Goal: Transaction & Acquisition: Purchase product/service

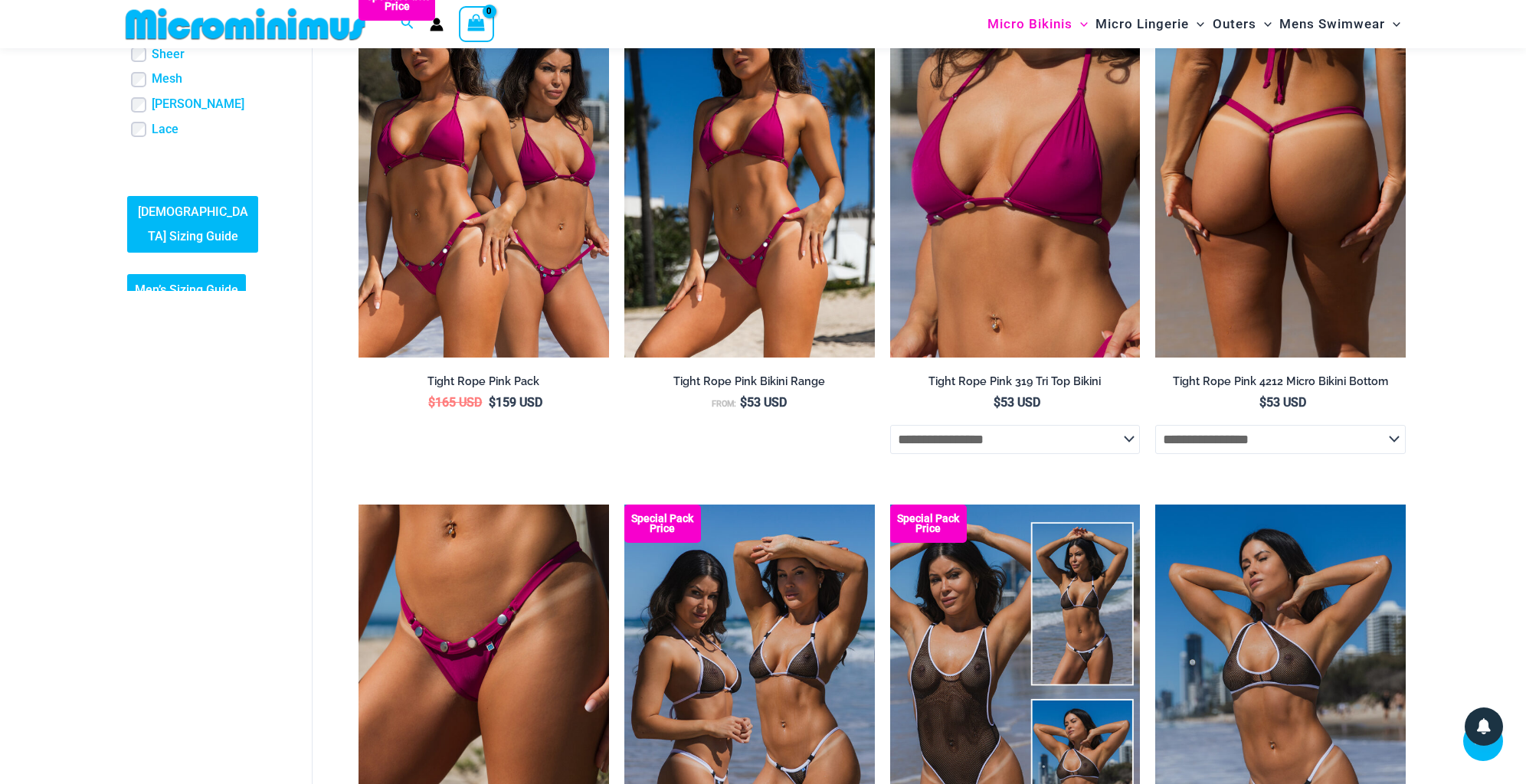
scroll to position [522, 0]
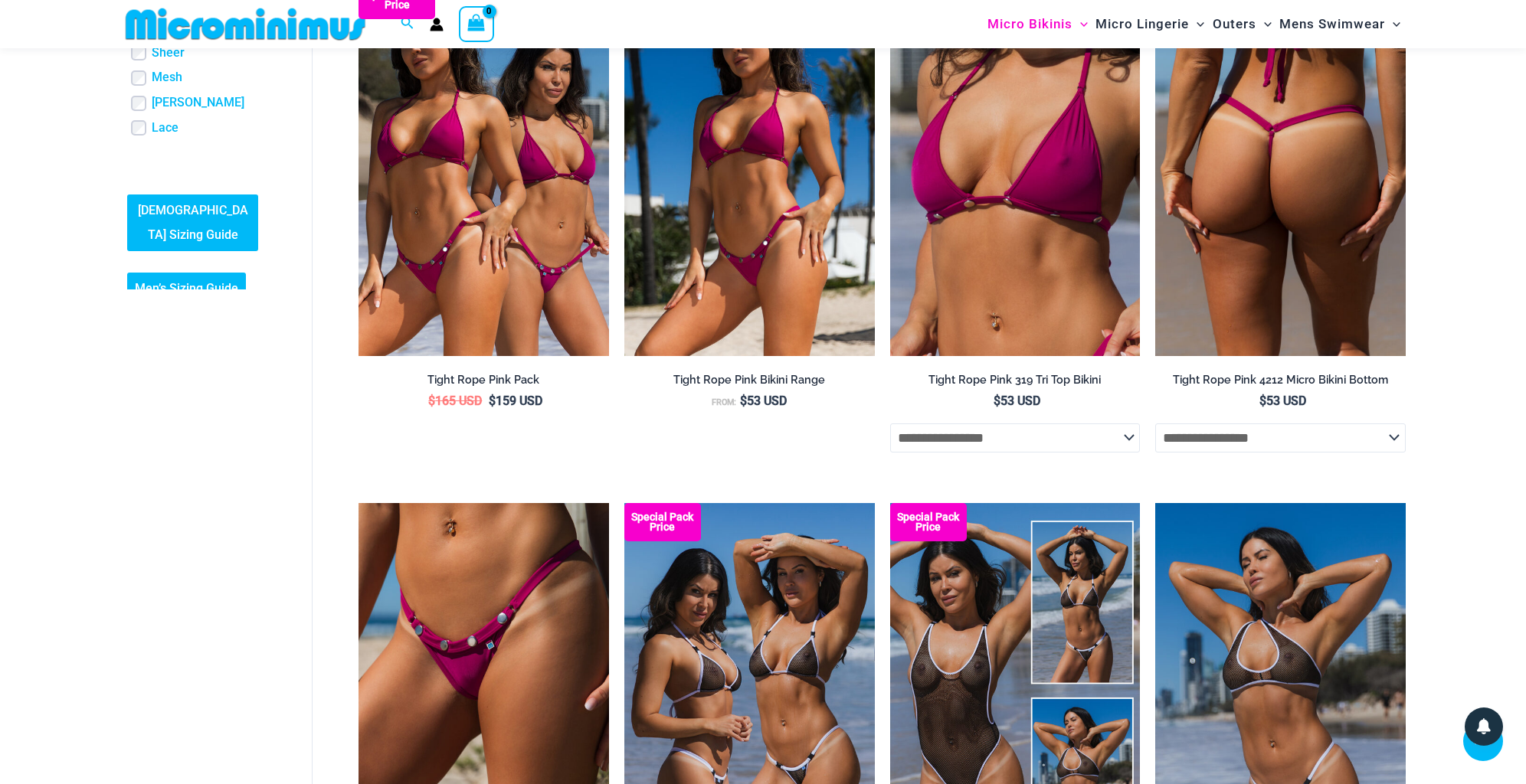
click at [1290, 160] on img at bounding box center [1280, 168] width 251 height 375
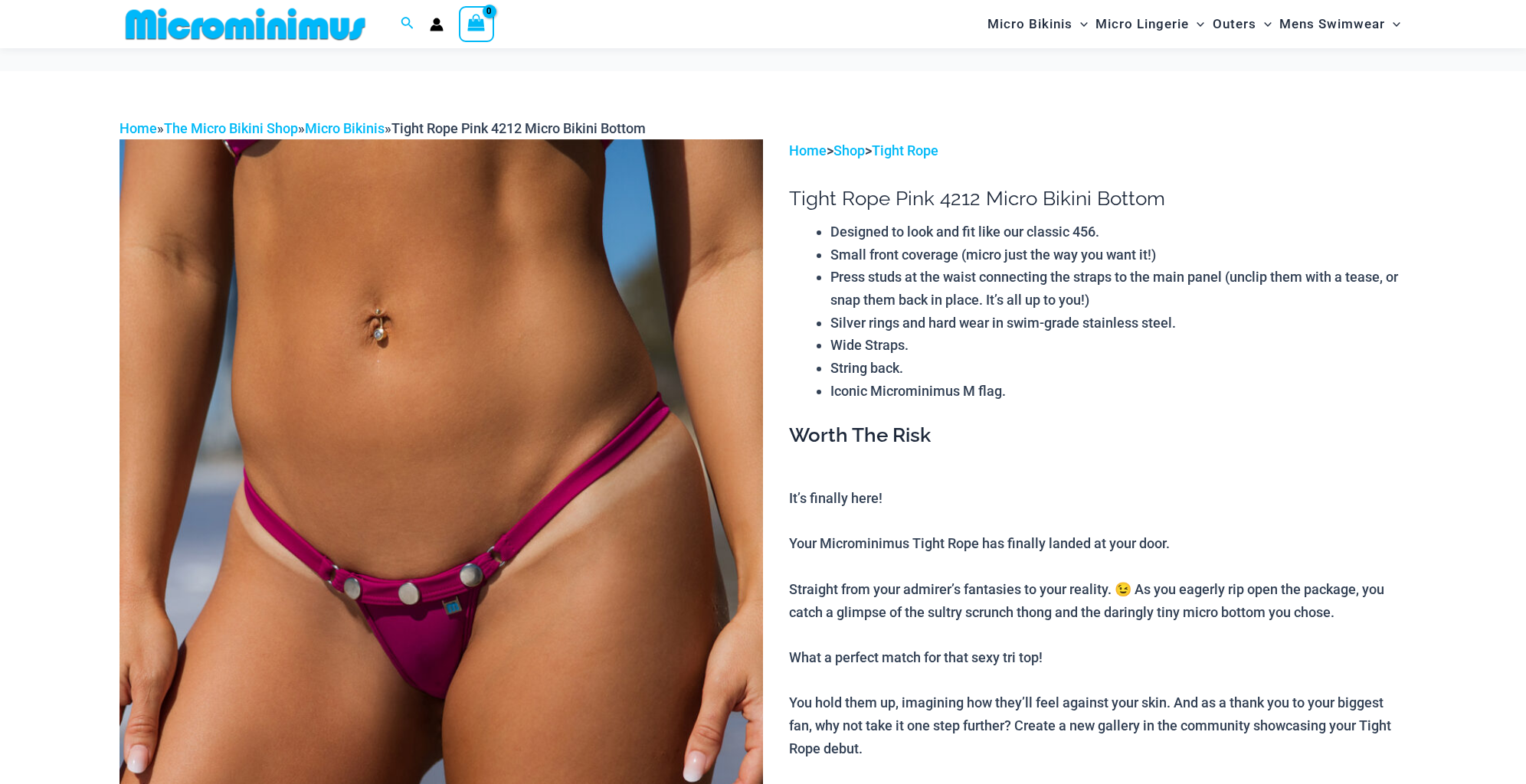
click at [543, 453] on img at bounding box center [441, 622] width 644 height 965
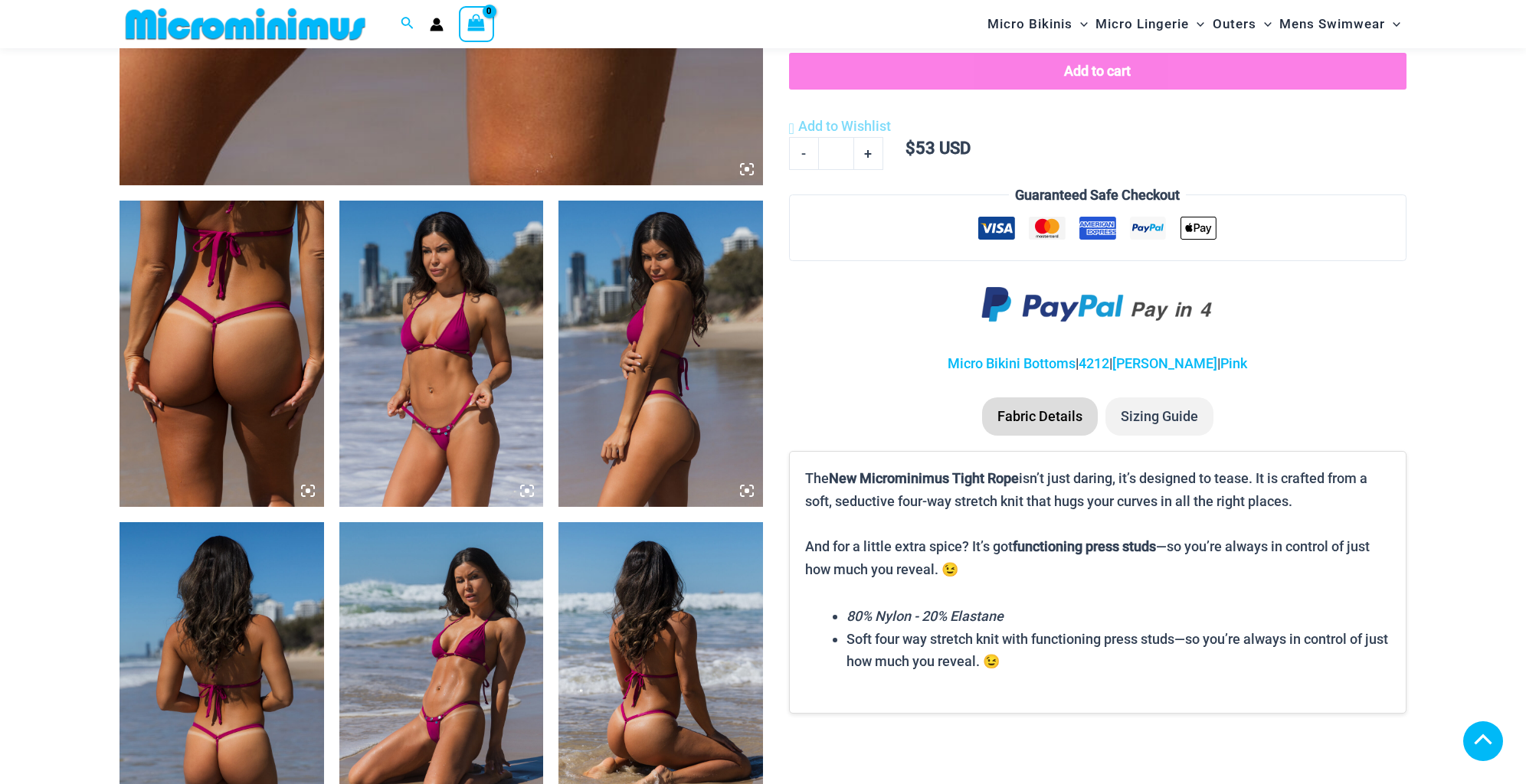
click at [414, 408] on img at bounding box center [441, 354] width 204 height 306
click at [587, 404] on img at bounding box center [660, 354] width 204 height 306
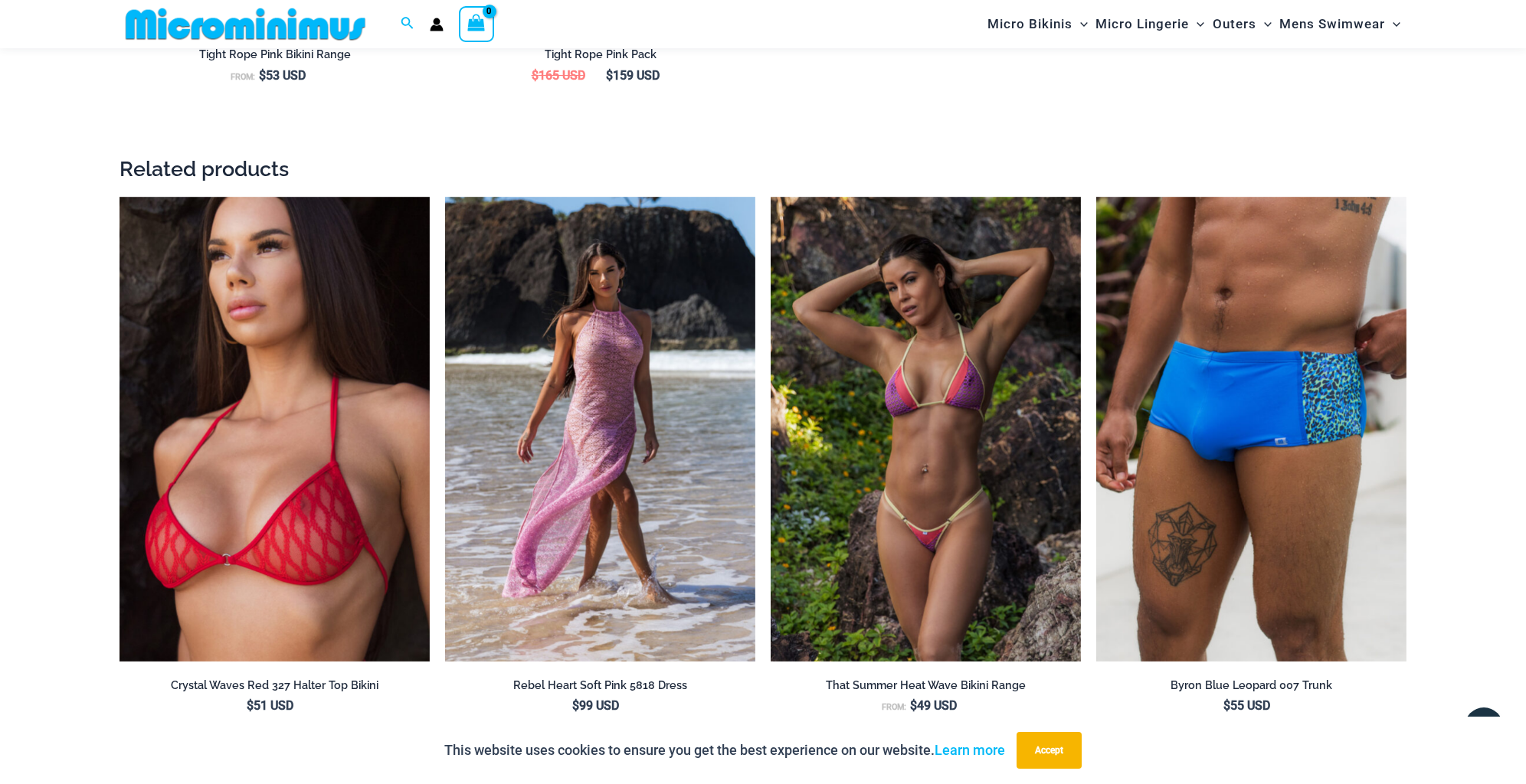
scroll to position [2222, 0]
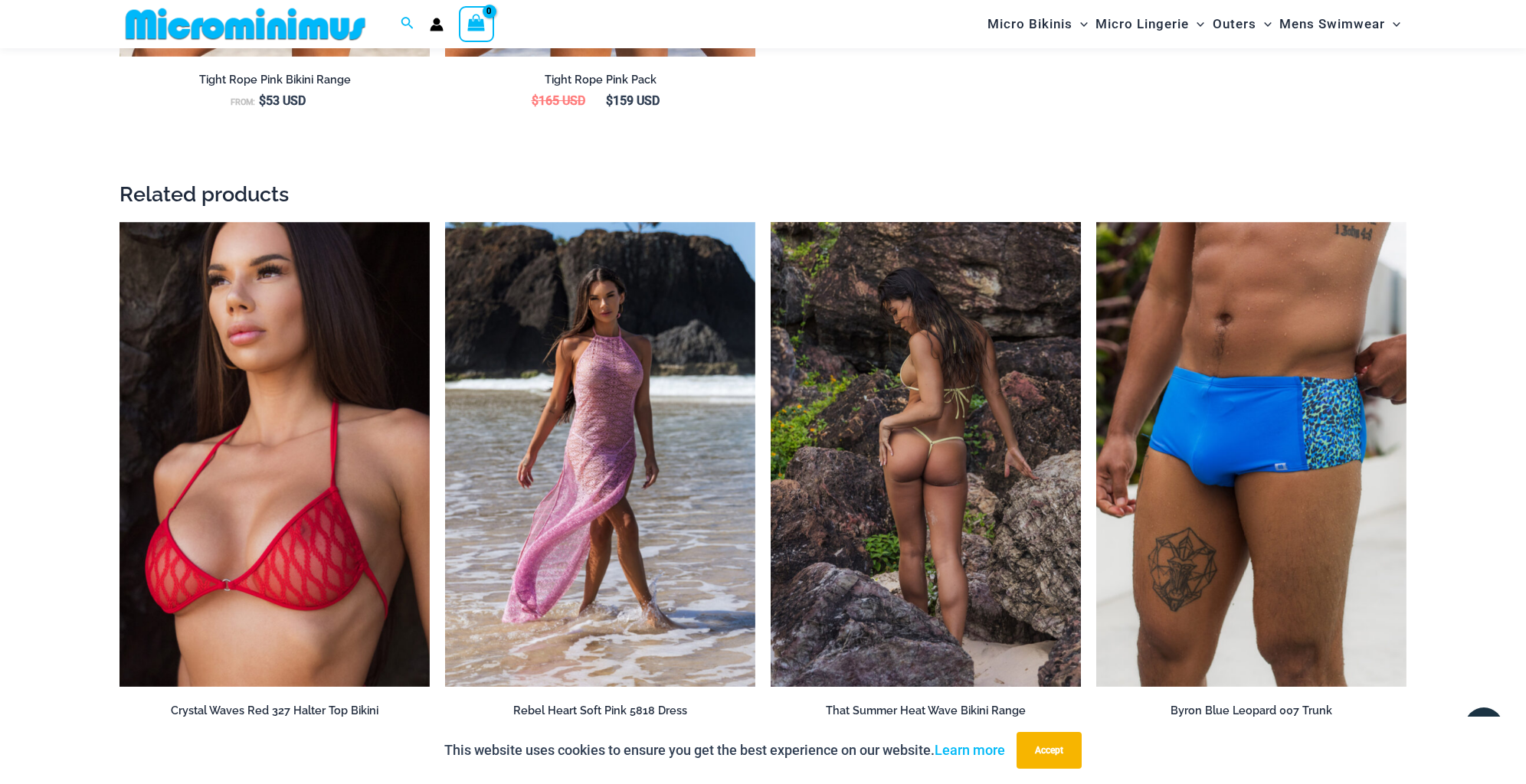
click at [985, 373] on img at bounding box center [925, 455] width 310 height 466
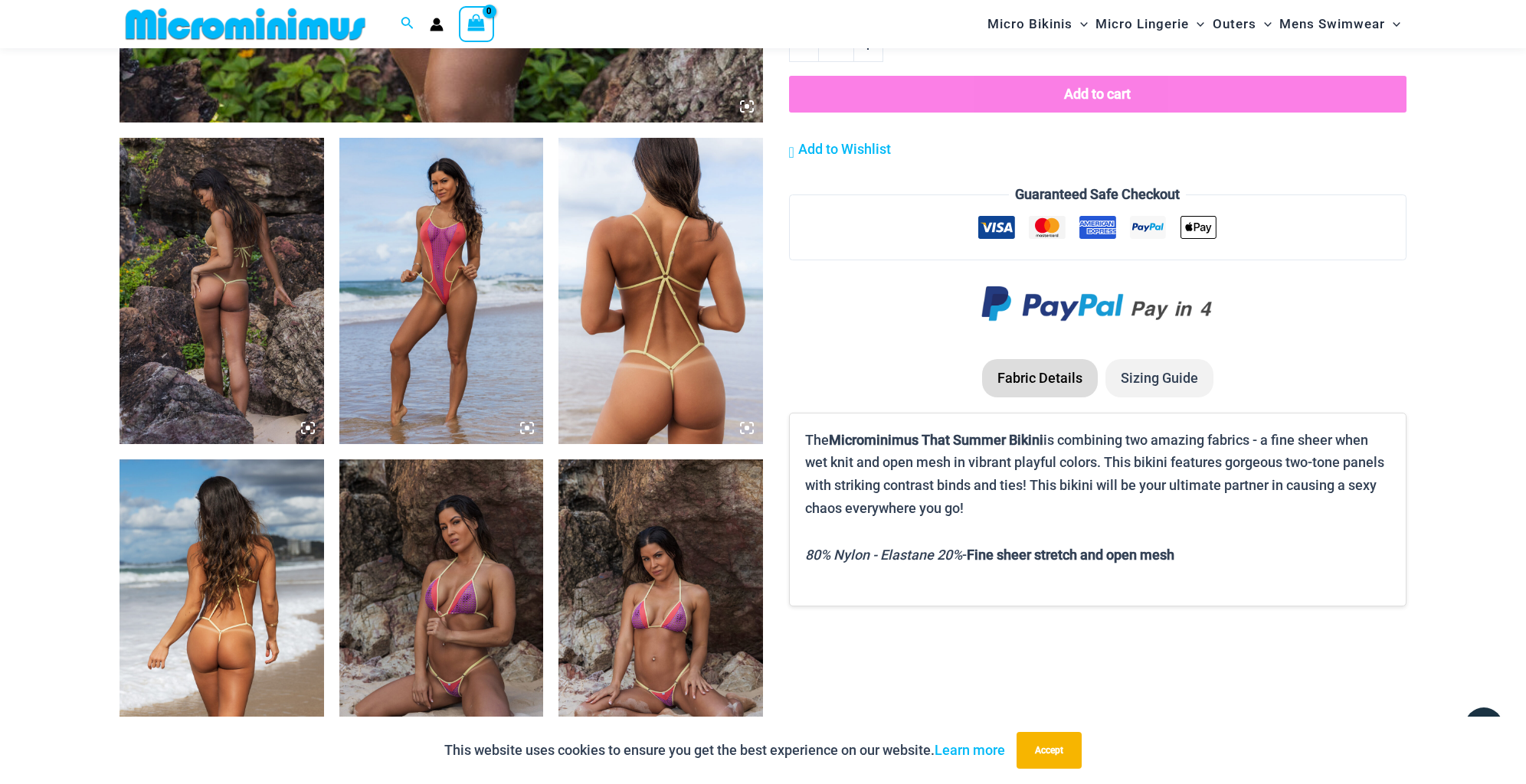
scroll to position [1058, 0]
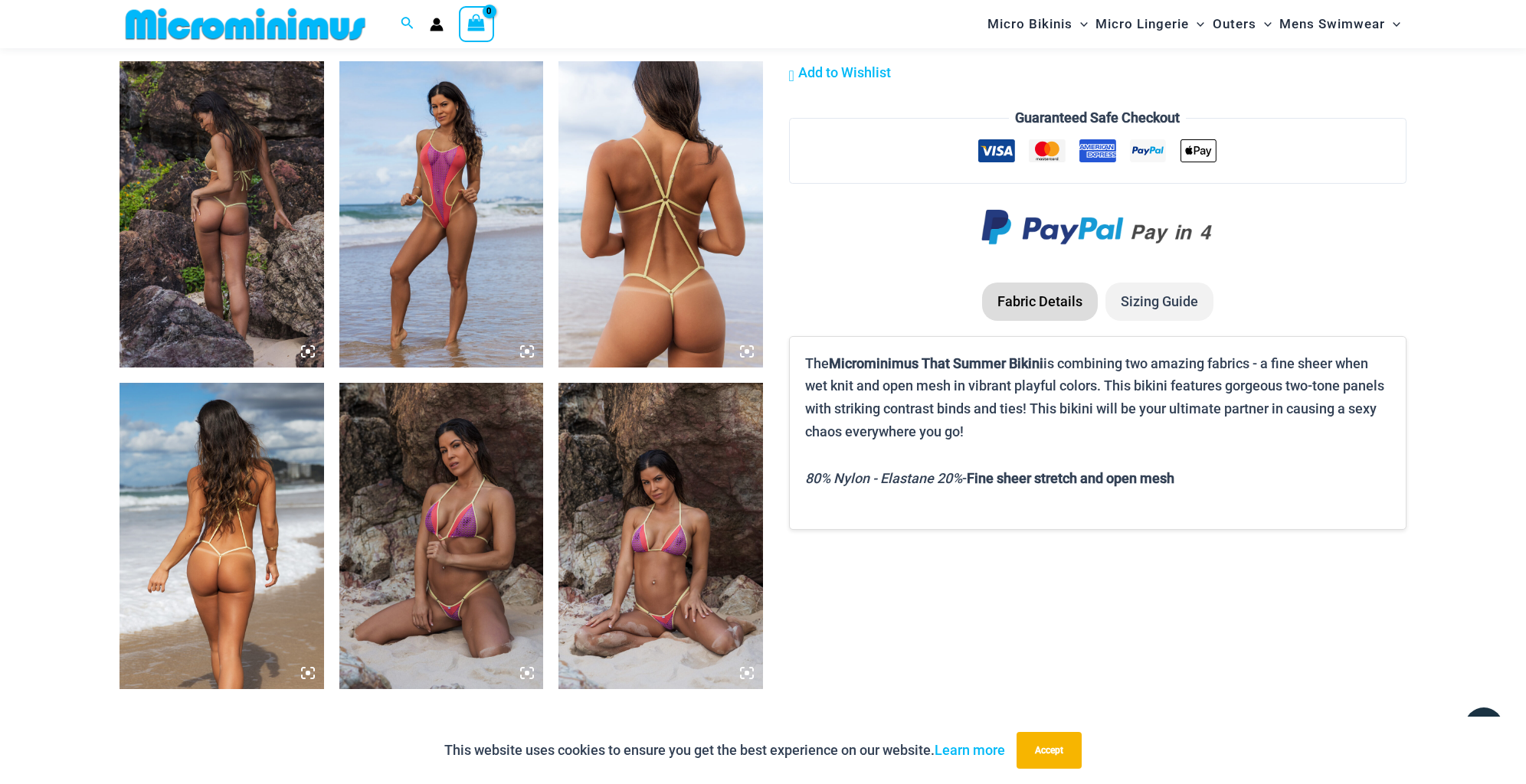
click at [659, 240] on img at bounding box center [660, 215] width 204 height 306
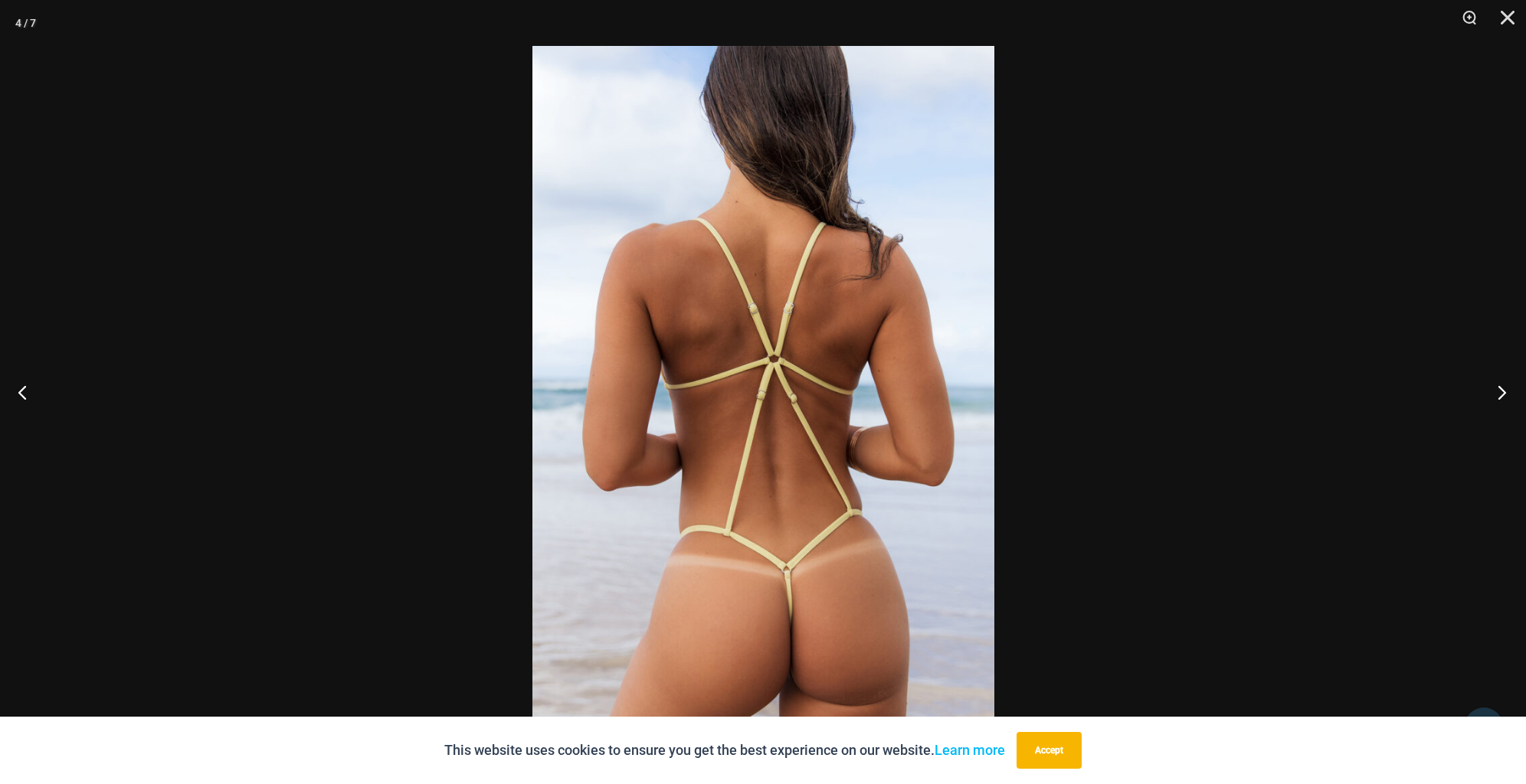
click at [1498, 391] on button "Next" at bounding box center [1497, 392] width 57 height 77
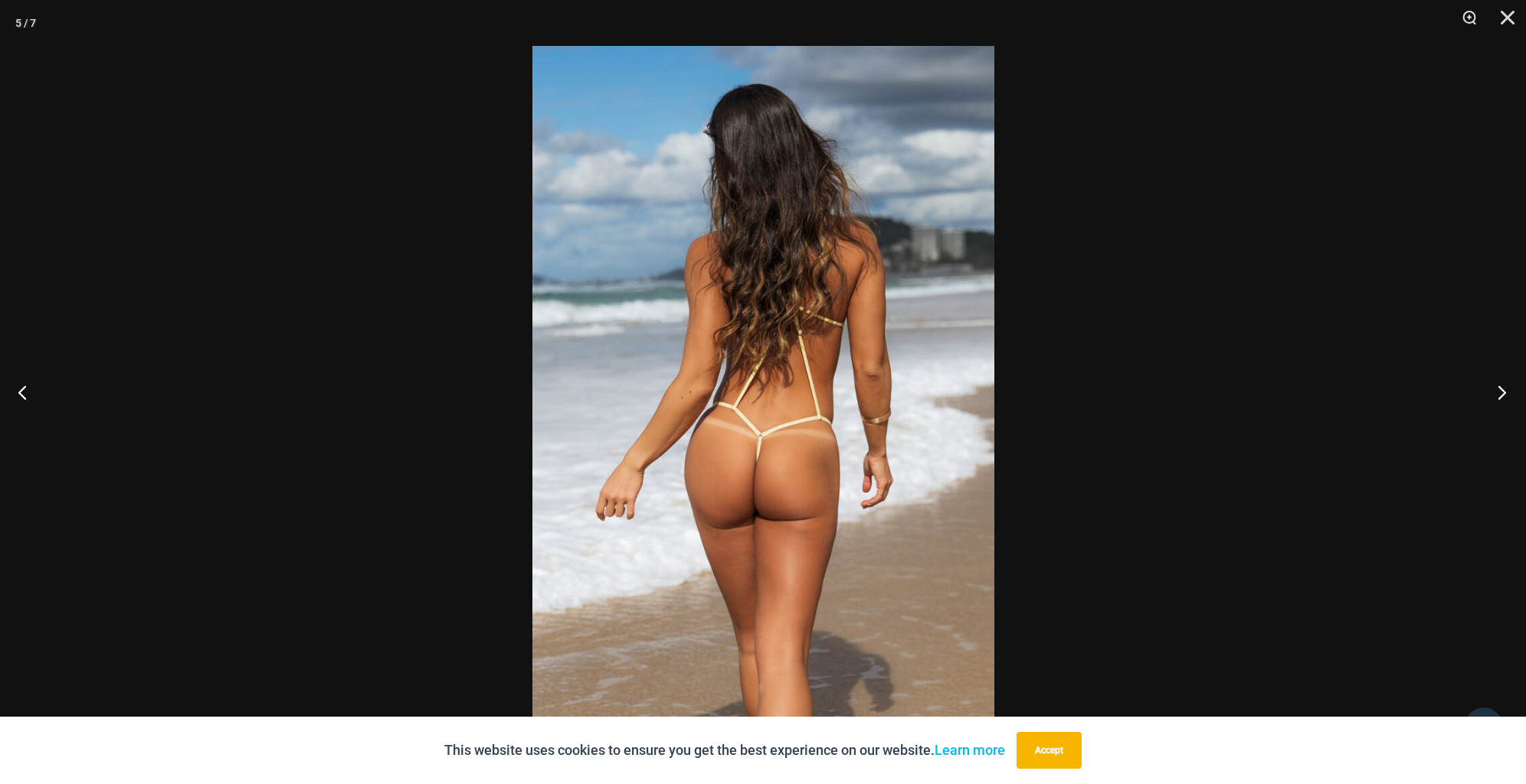
click at [1498, 391] on button "Next" at bounding box center [1497, 392] width 57 height 77
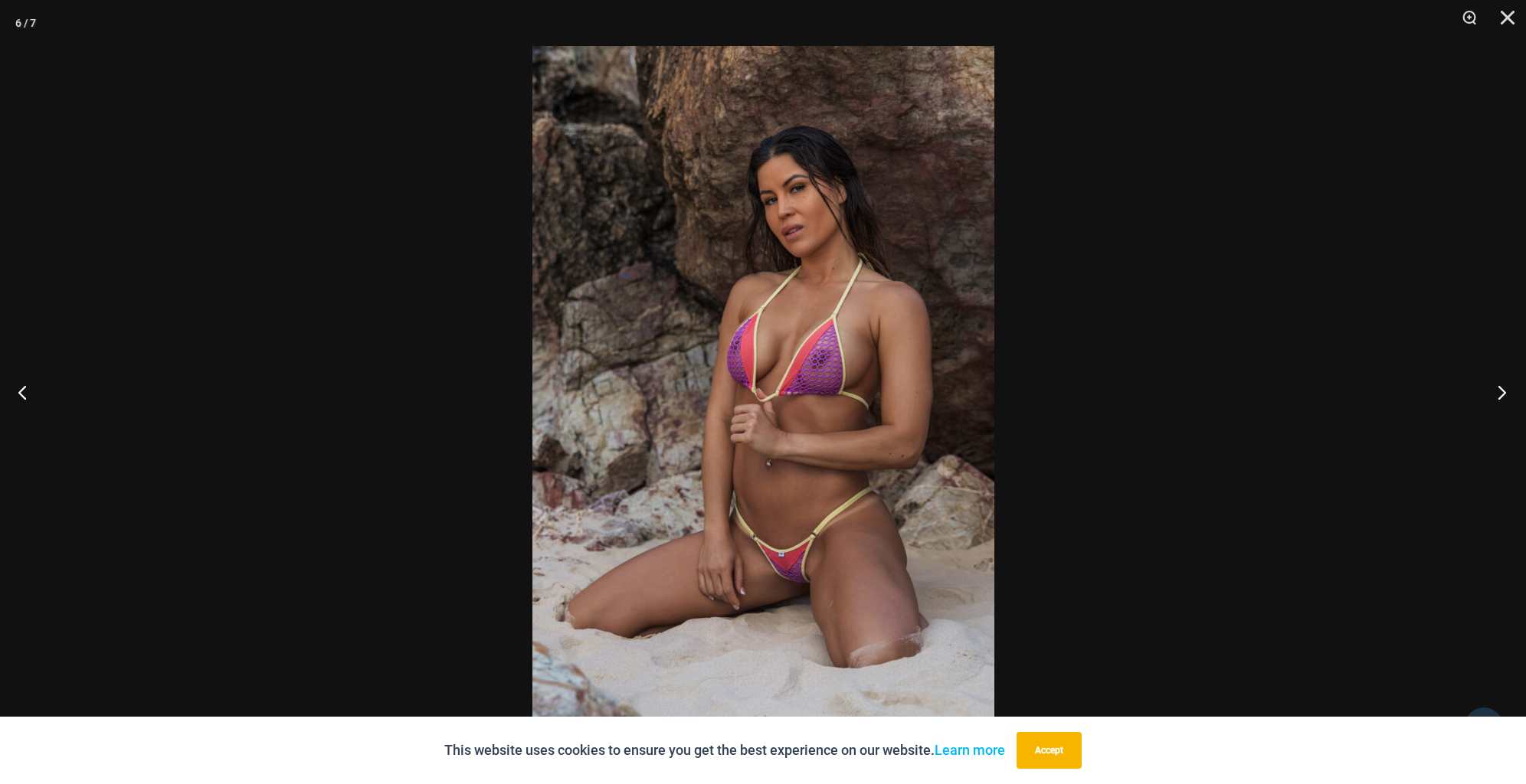
click at [1498, 391] on button "Next" at bounding box center [1497, 392] width 57 height 77
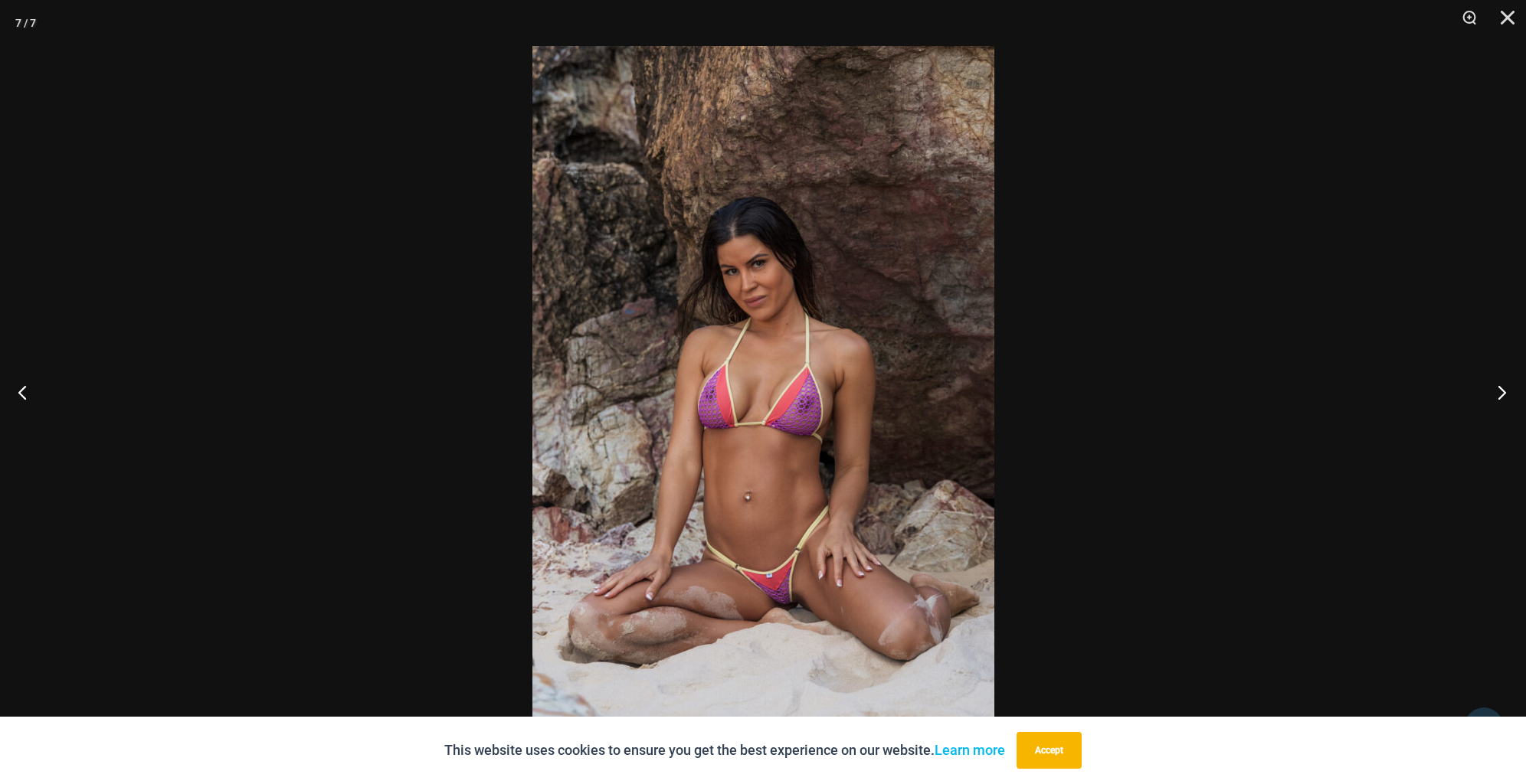
click at [1498, 391] on button "Next" at bounding box center [1497, 392] width 57 height 77
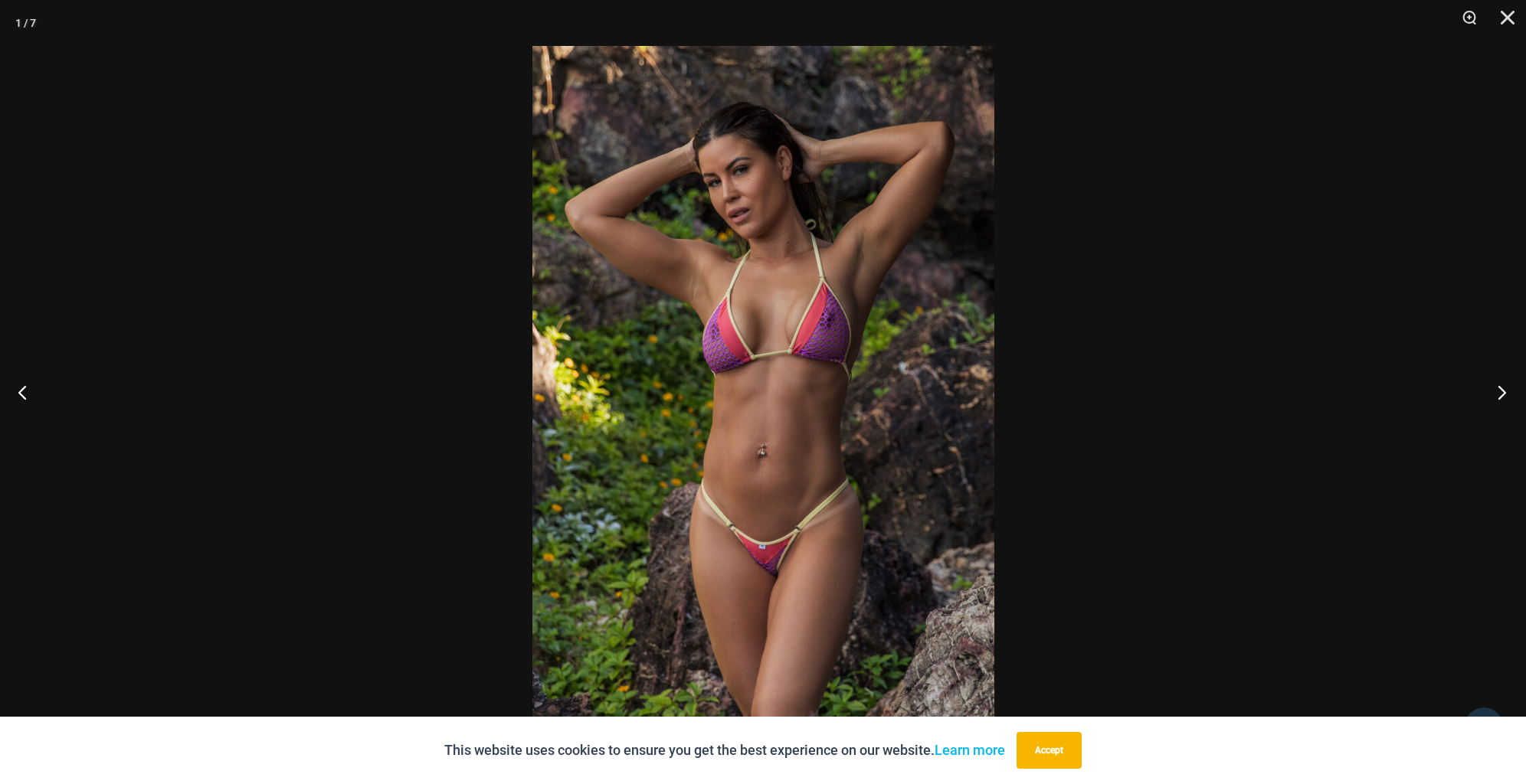
click at [1498, 391] on button "Next" at bounding box center [1497, 392] width 57 height 77
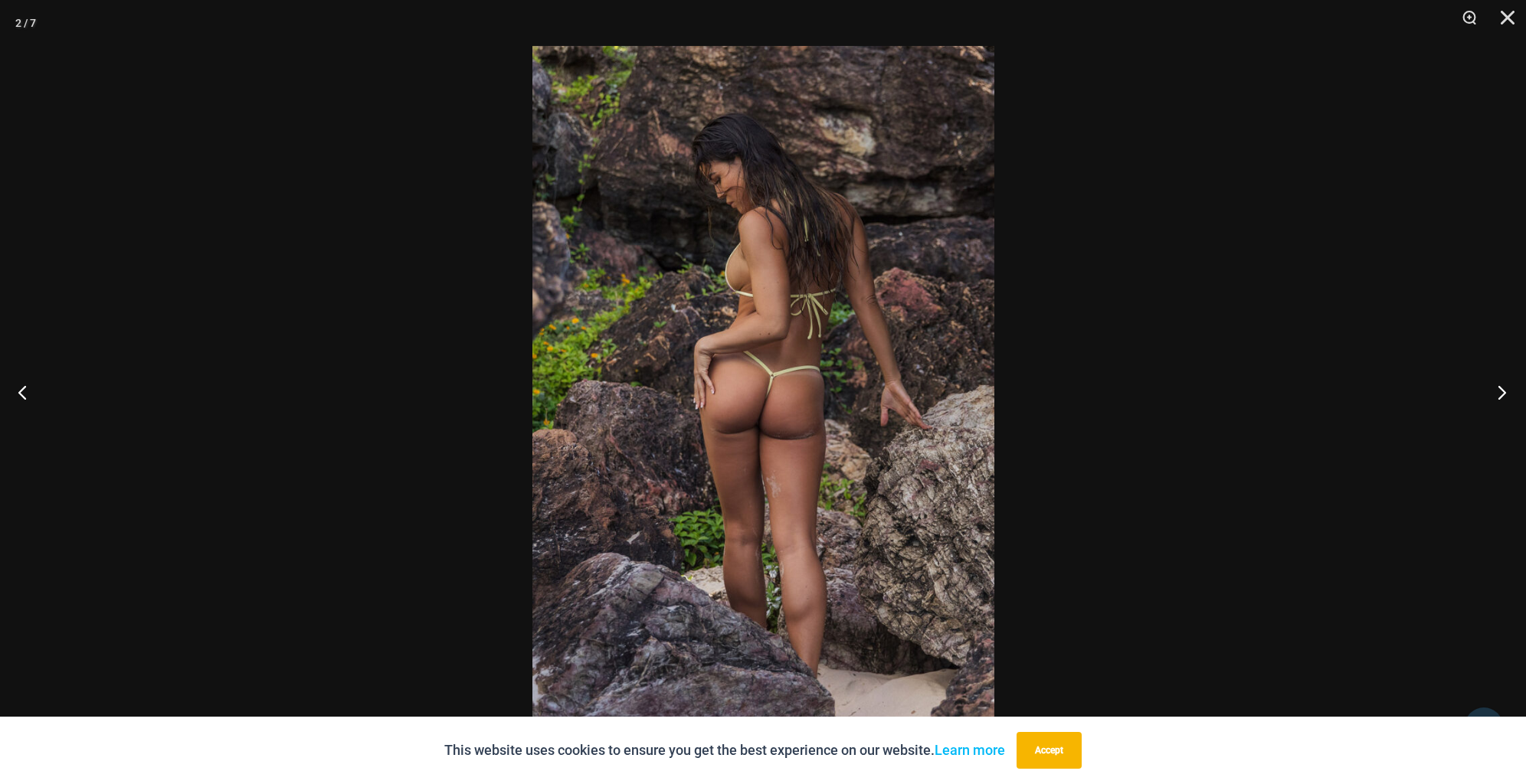
click at [1498, 391] on button "Next" at bounding box center [1497, 392] width 57 height 77
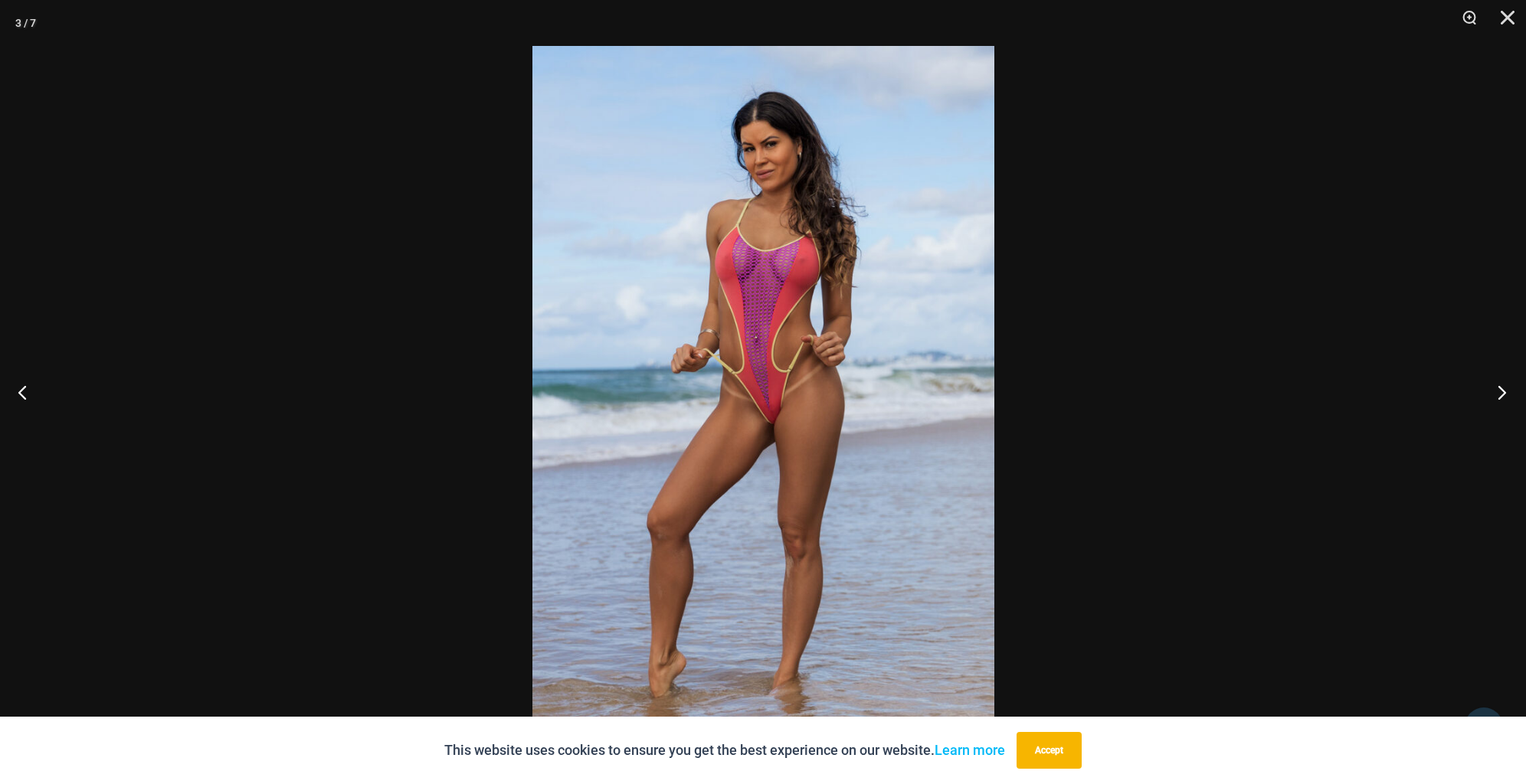
click at [1498, 391] on button "Next" at bounding box center [1497, 392] width 57 height 77
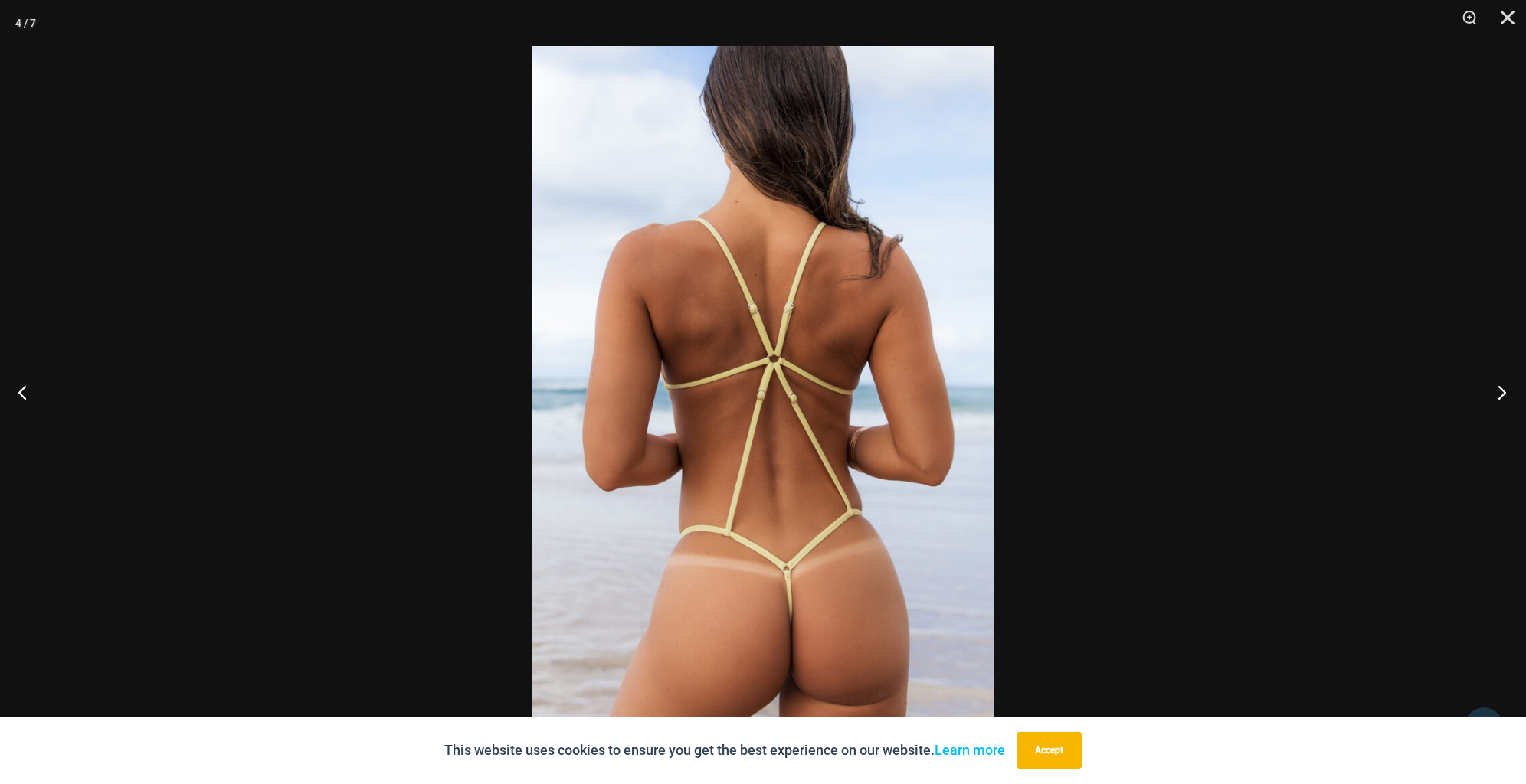
click at [1498, 391] on button "Next" at bounding box center [1497, 392] width 57 height 77
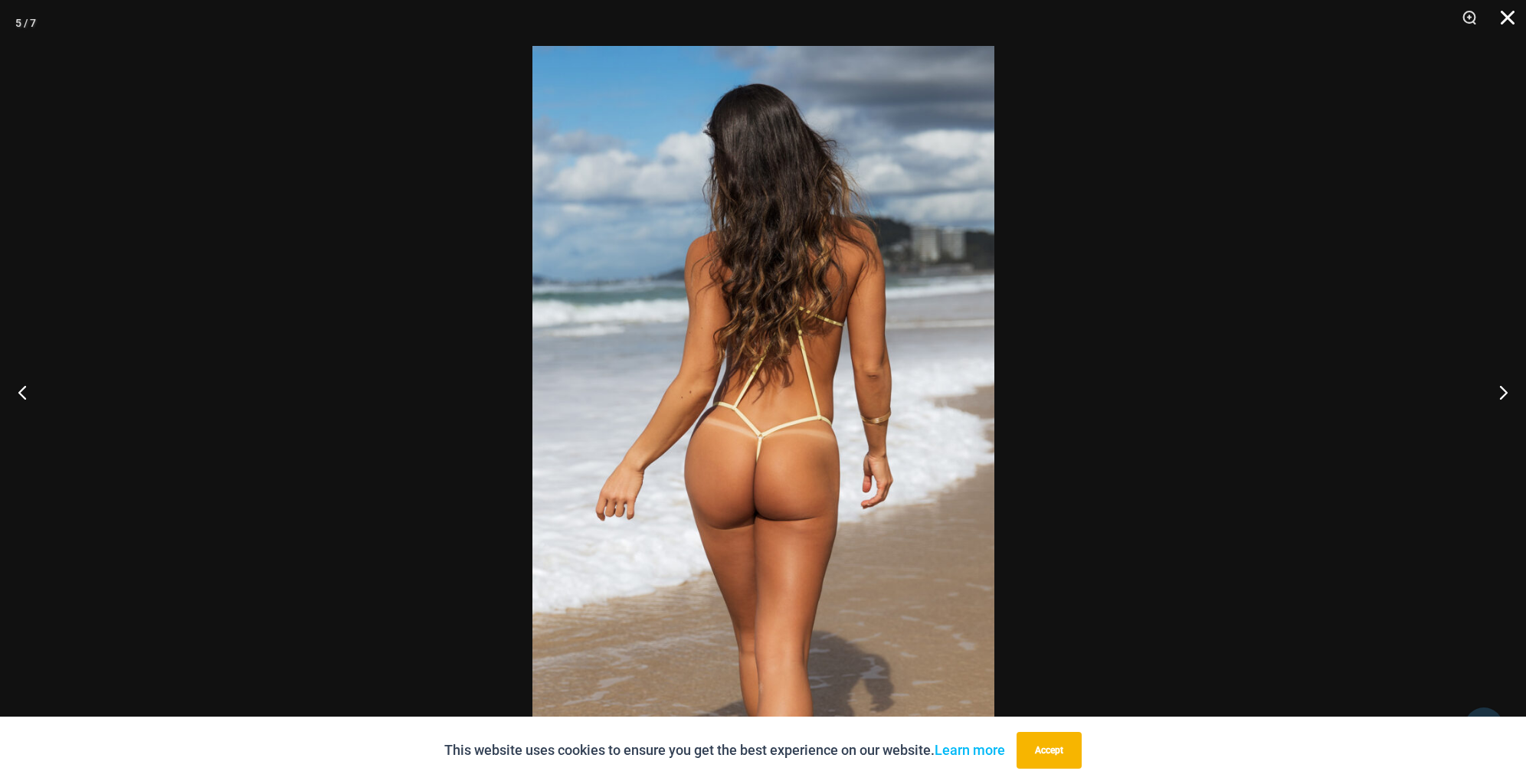
click at [1507, 18] on button "Close" at bounding box center [1502, 23] width 39 height 46
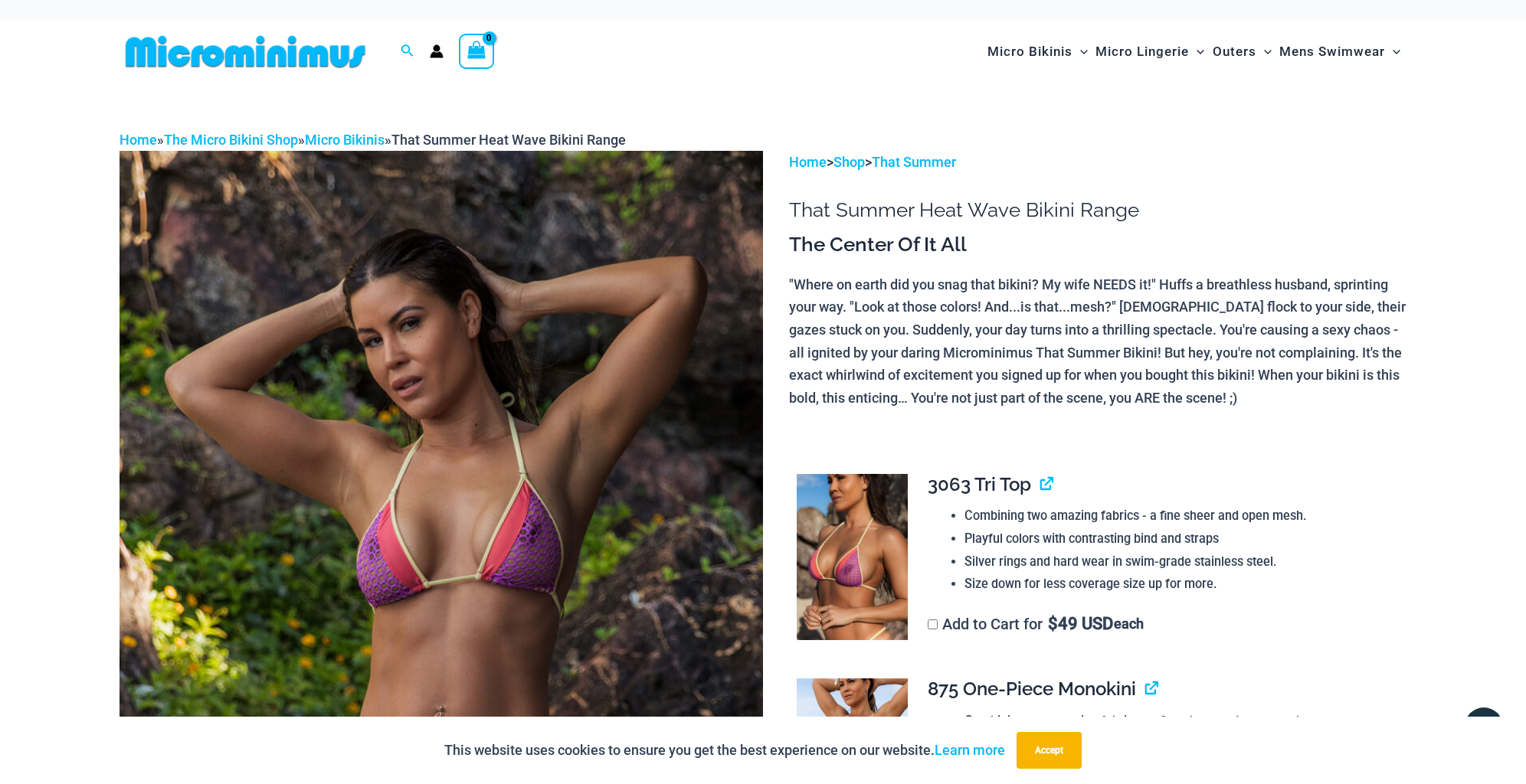
scroll to position [0, 0]
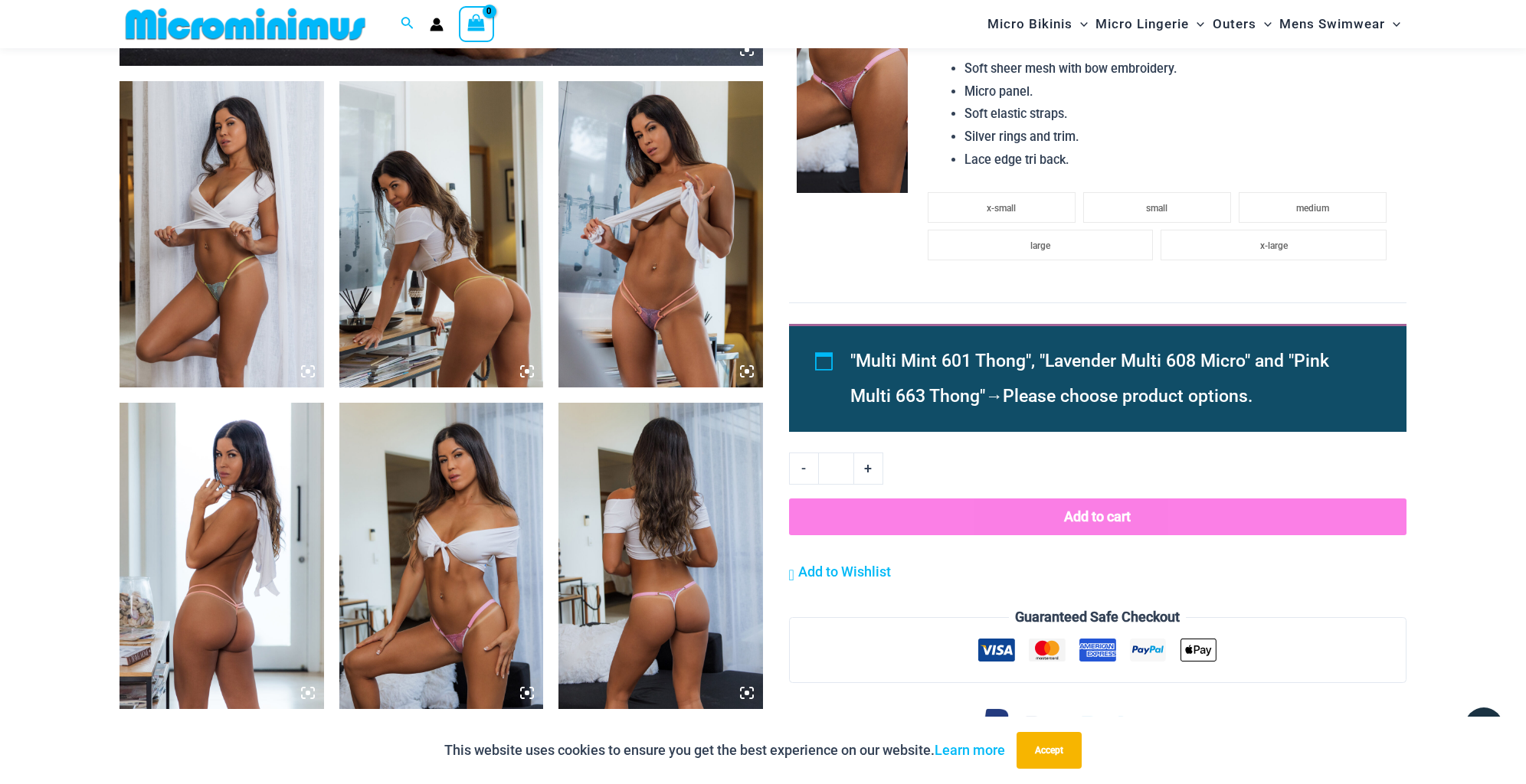
scroll to position [1058, 0]
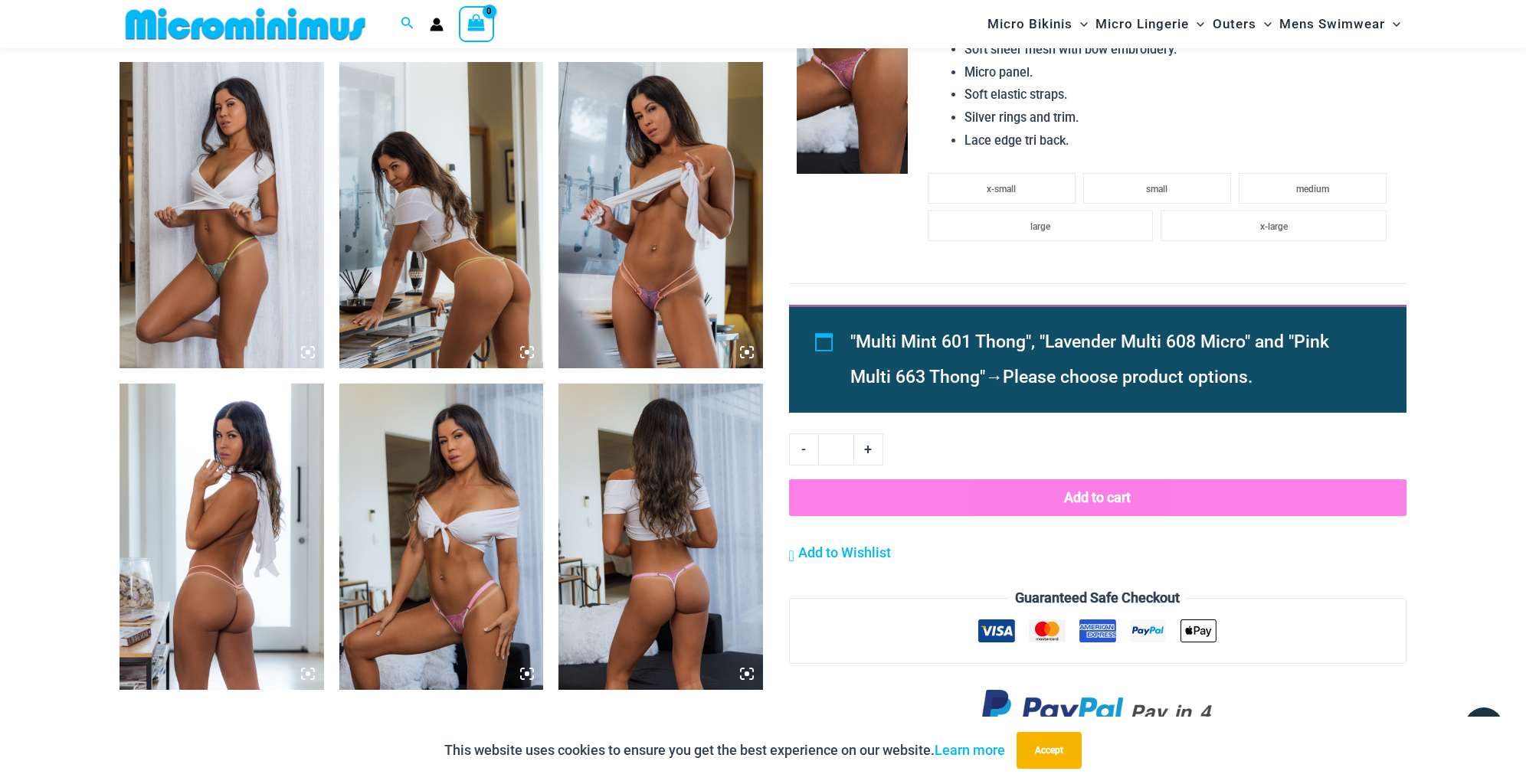
click at [670, 252] on img at bounding box center [660, 215] width 204 height 306
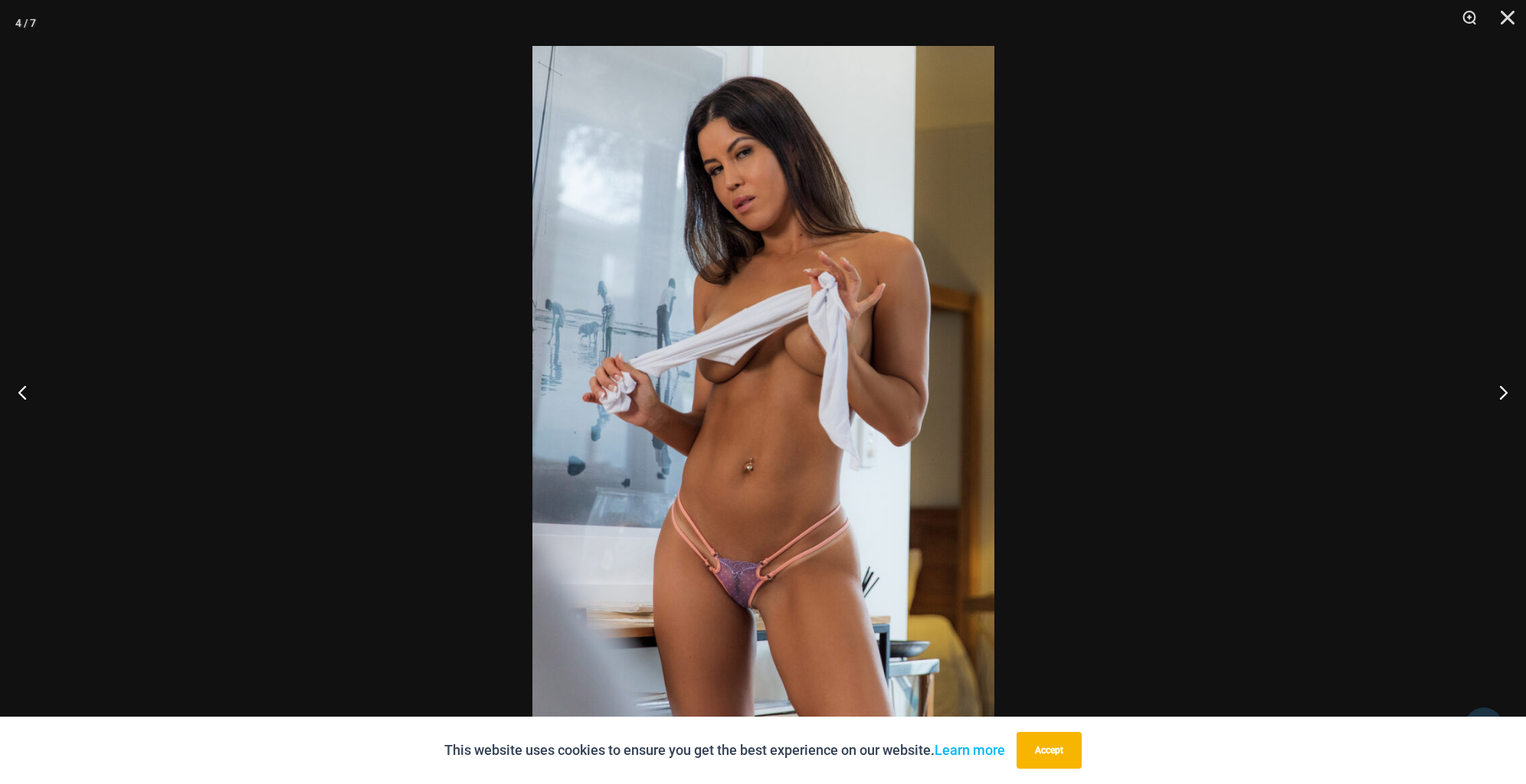
click at [768, 594] on img at bounding box center [763, 392] width 462 height 692
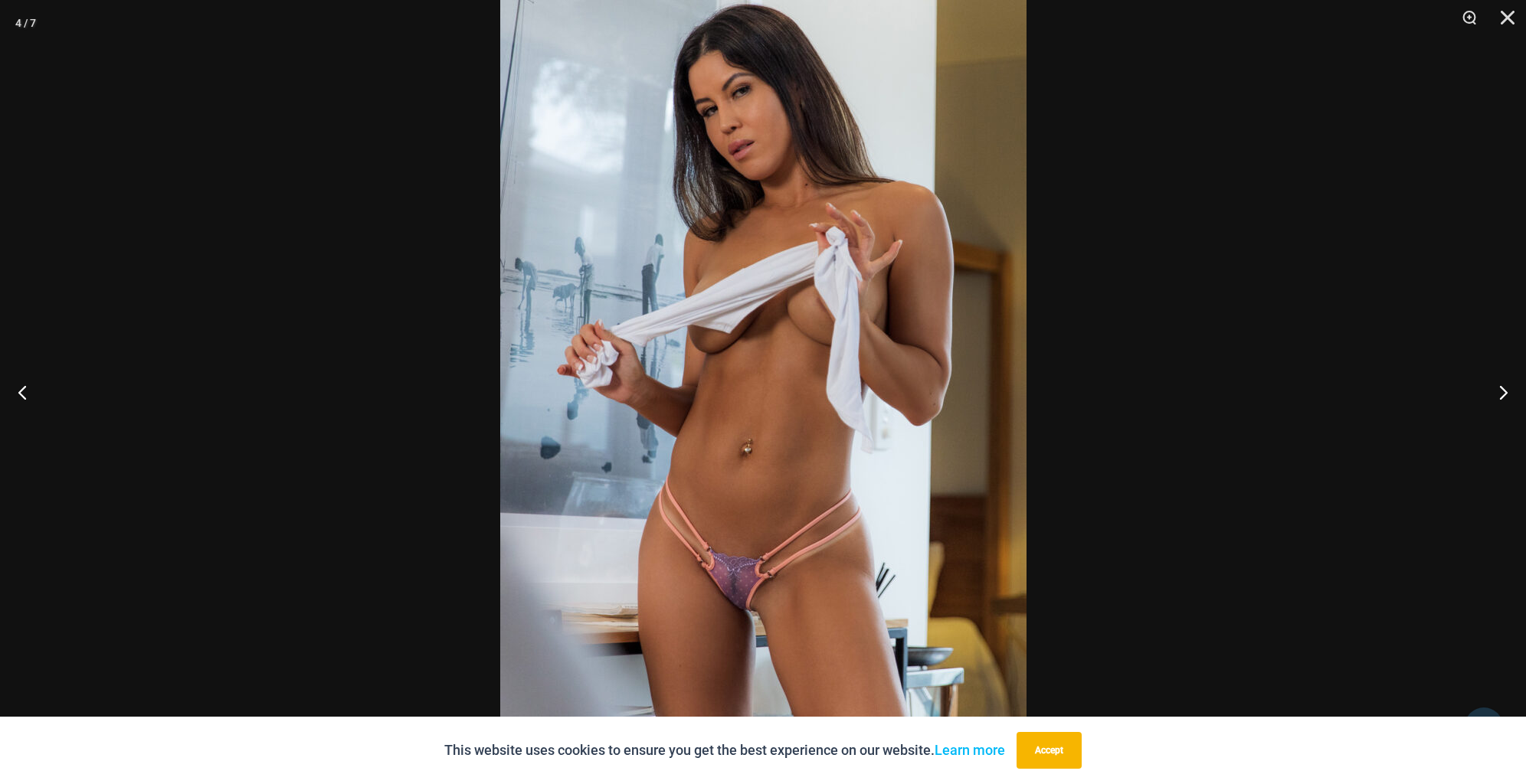
click at [856, 544] on img at bounding box center [764, 364] width 527 height 789
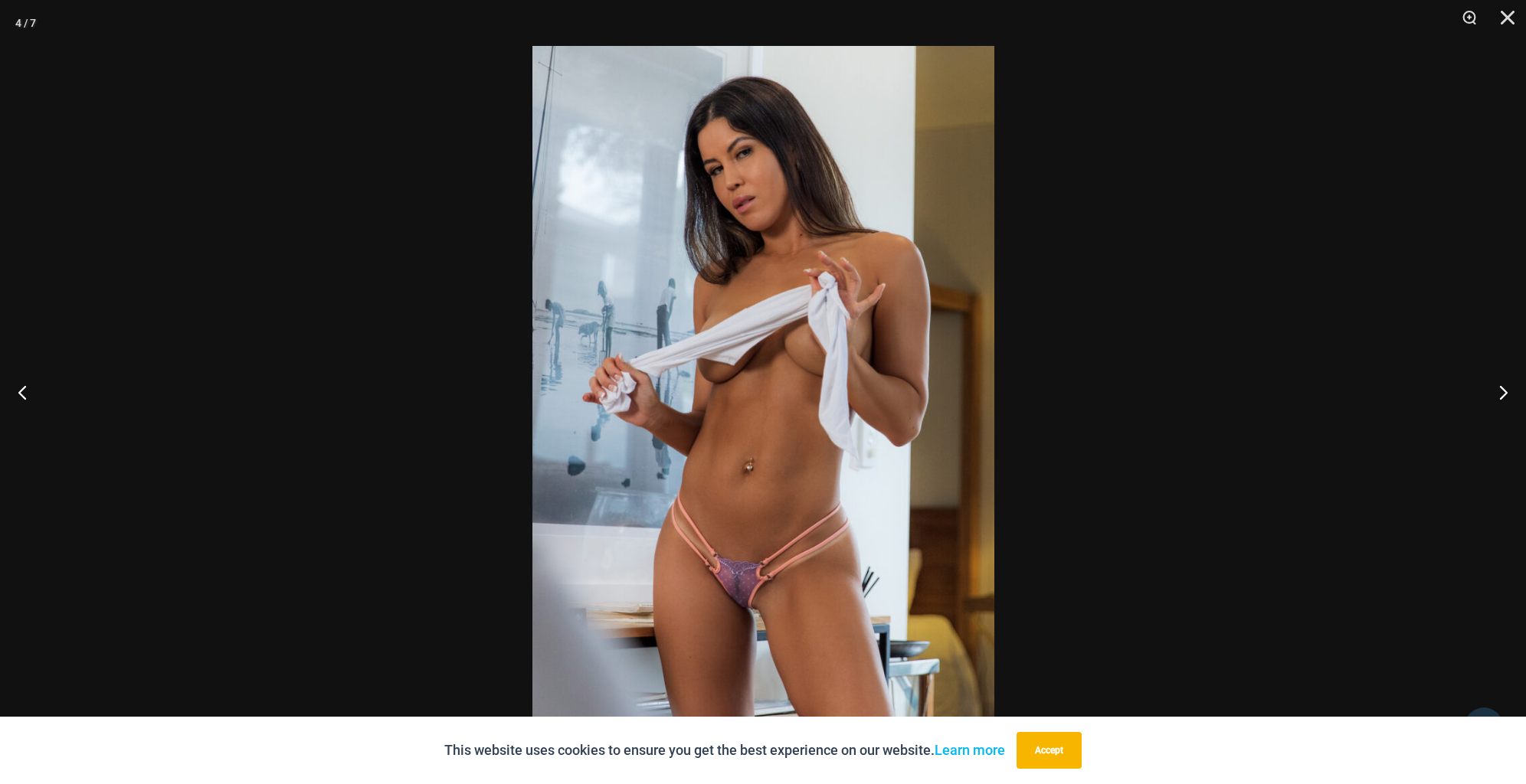
click at [856, 518] on img at bounding box center [763, 392] width 462 height 692
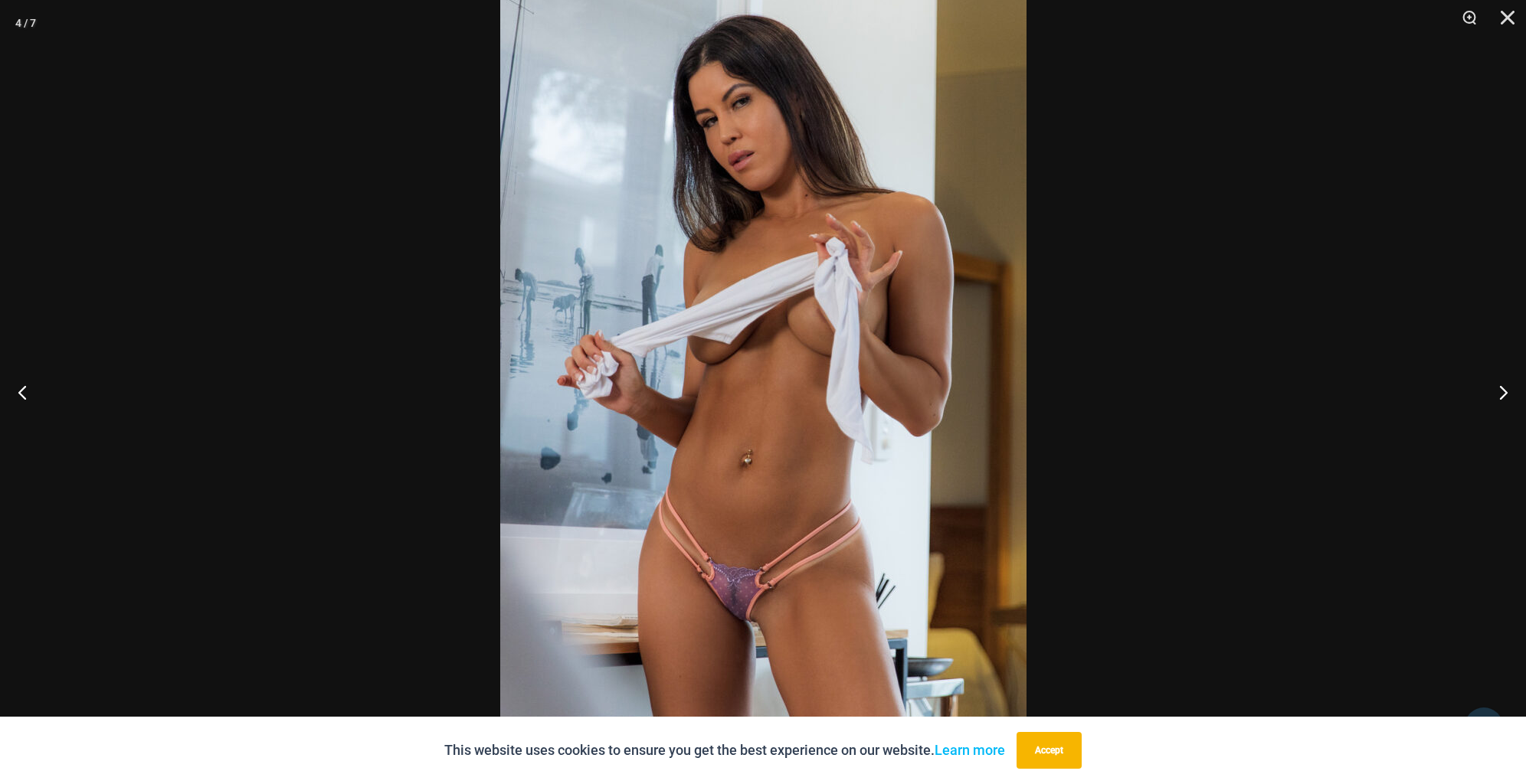
click at [801, 572] on img at bounding box center [764, 374] width 527 height 789
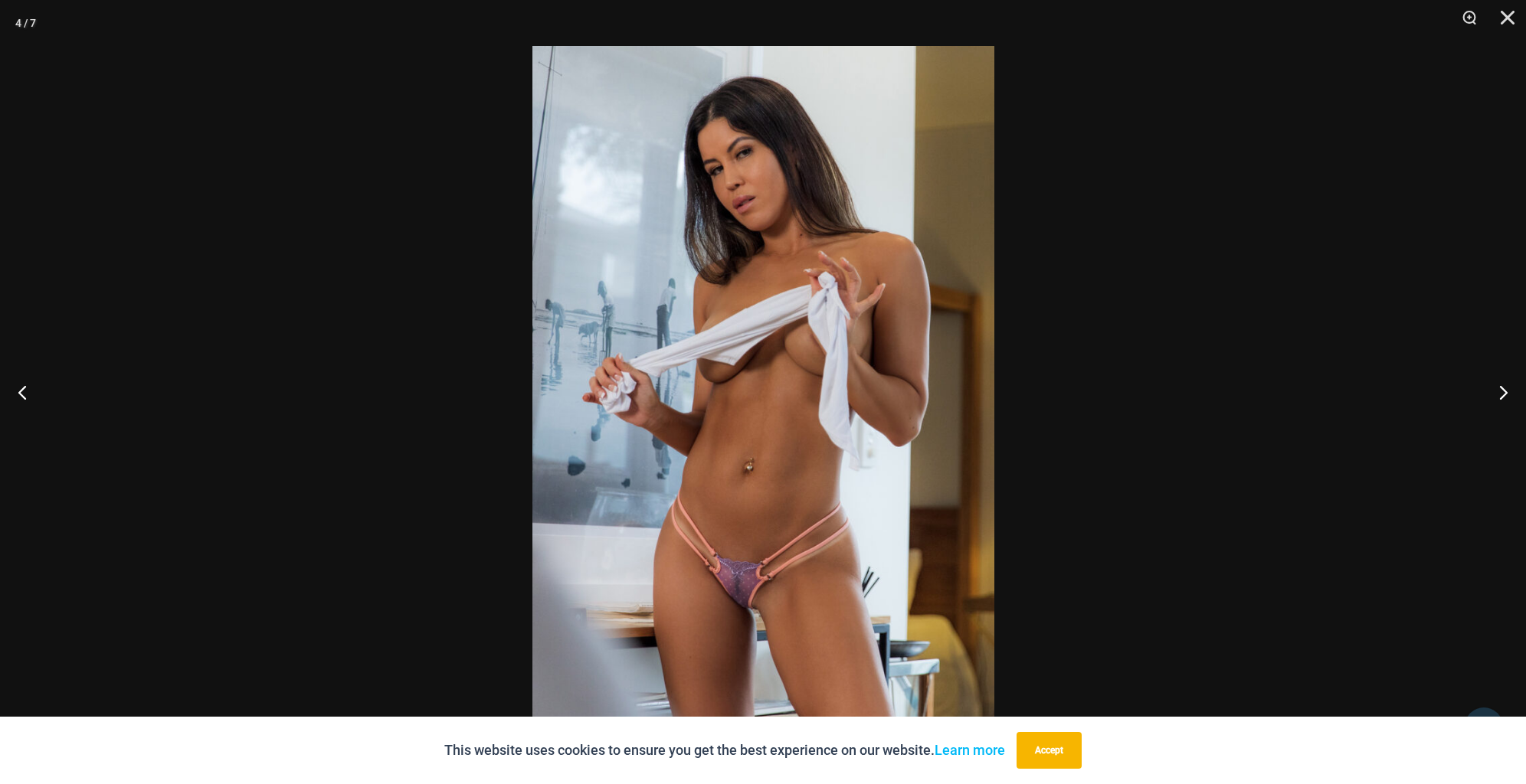
click at [797, 575] on img at bounding box center [763, 392] width 462 height 692
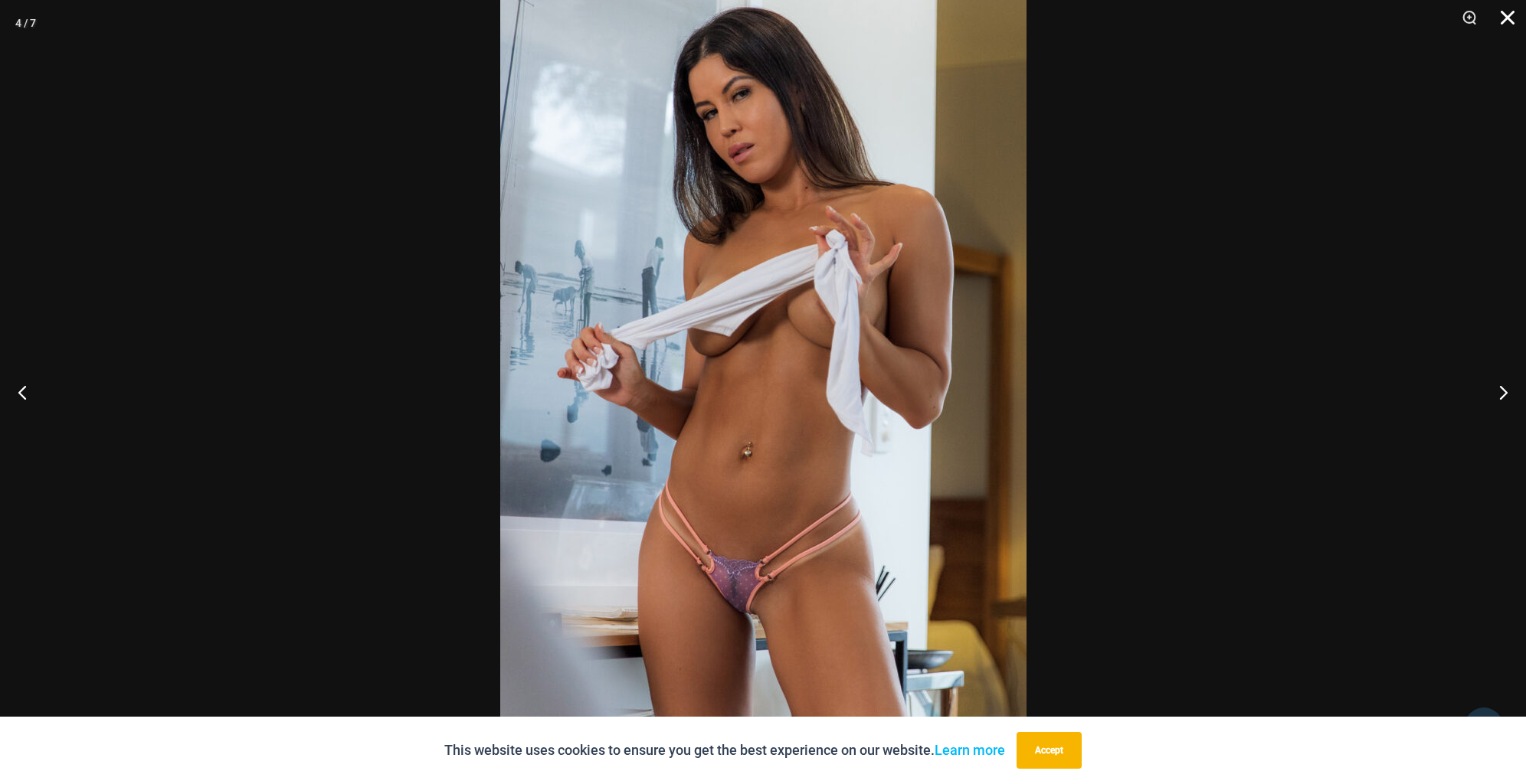
click at [1512, 14] on button "Close" at bounding box center [1502, 23] width 39 height 46
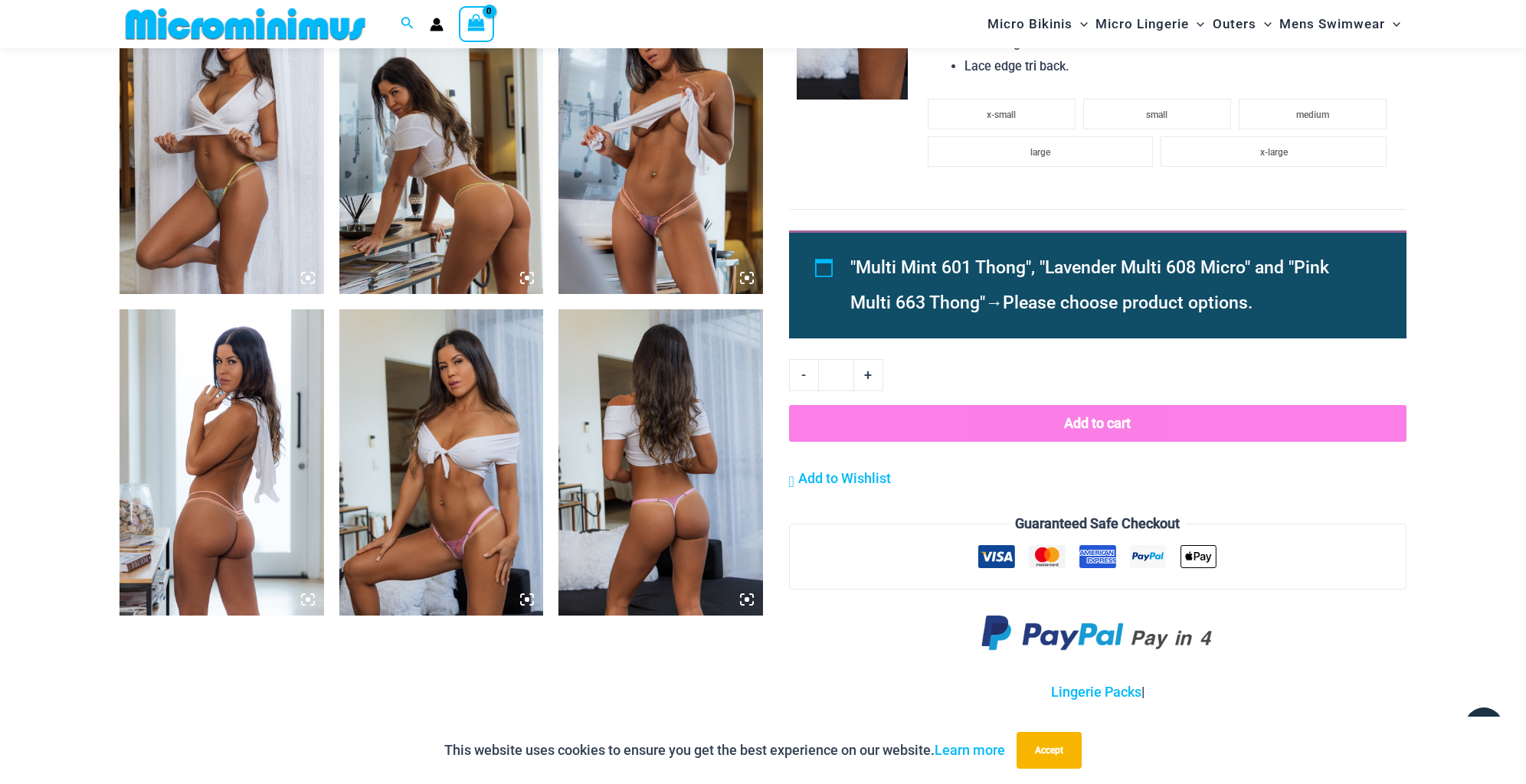
scroll to position [1288, 0]
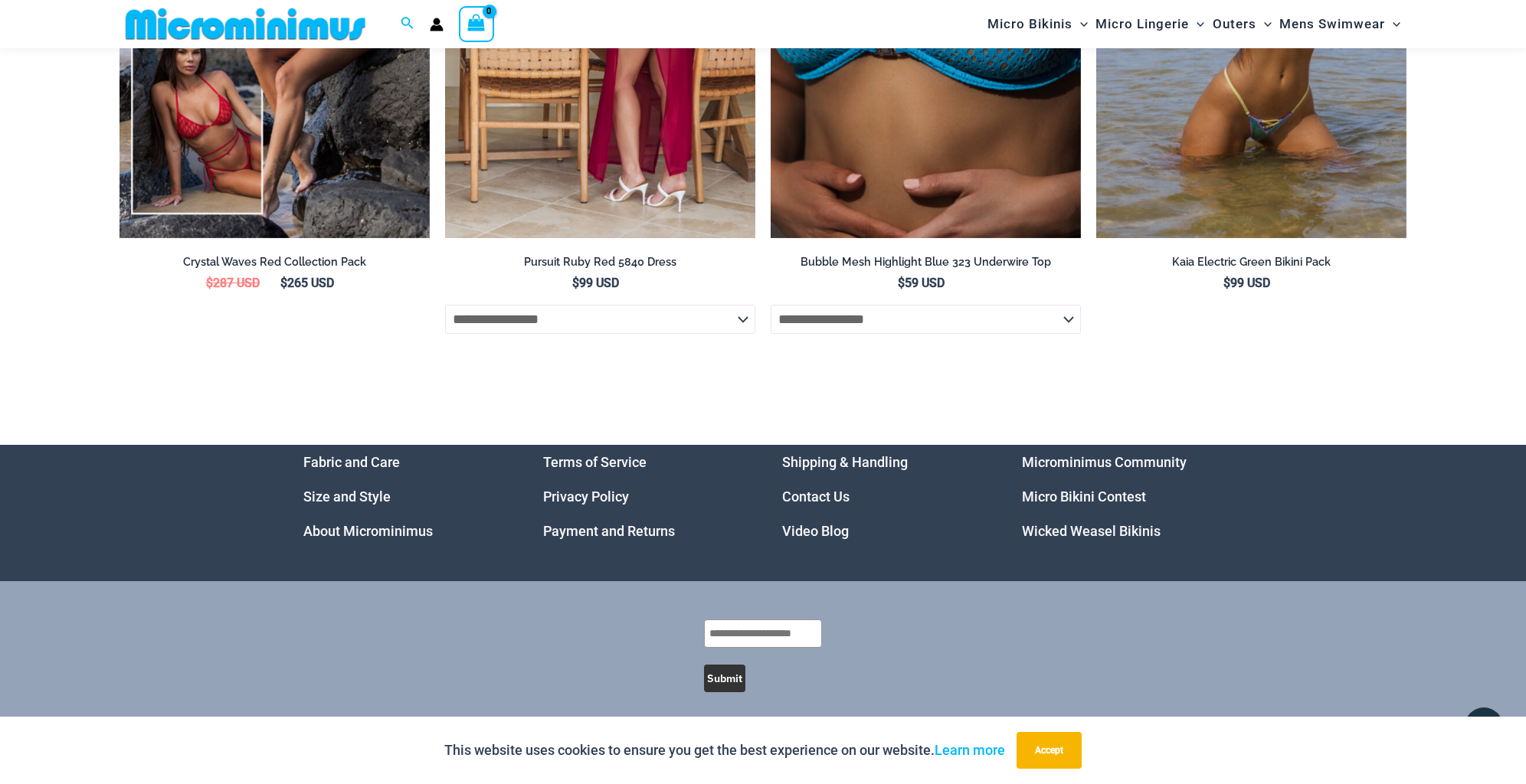
scroll to position [5803, 0]
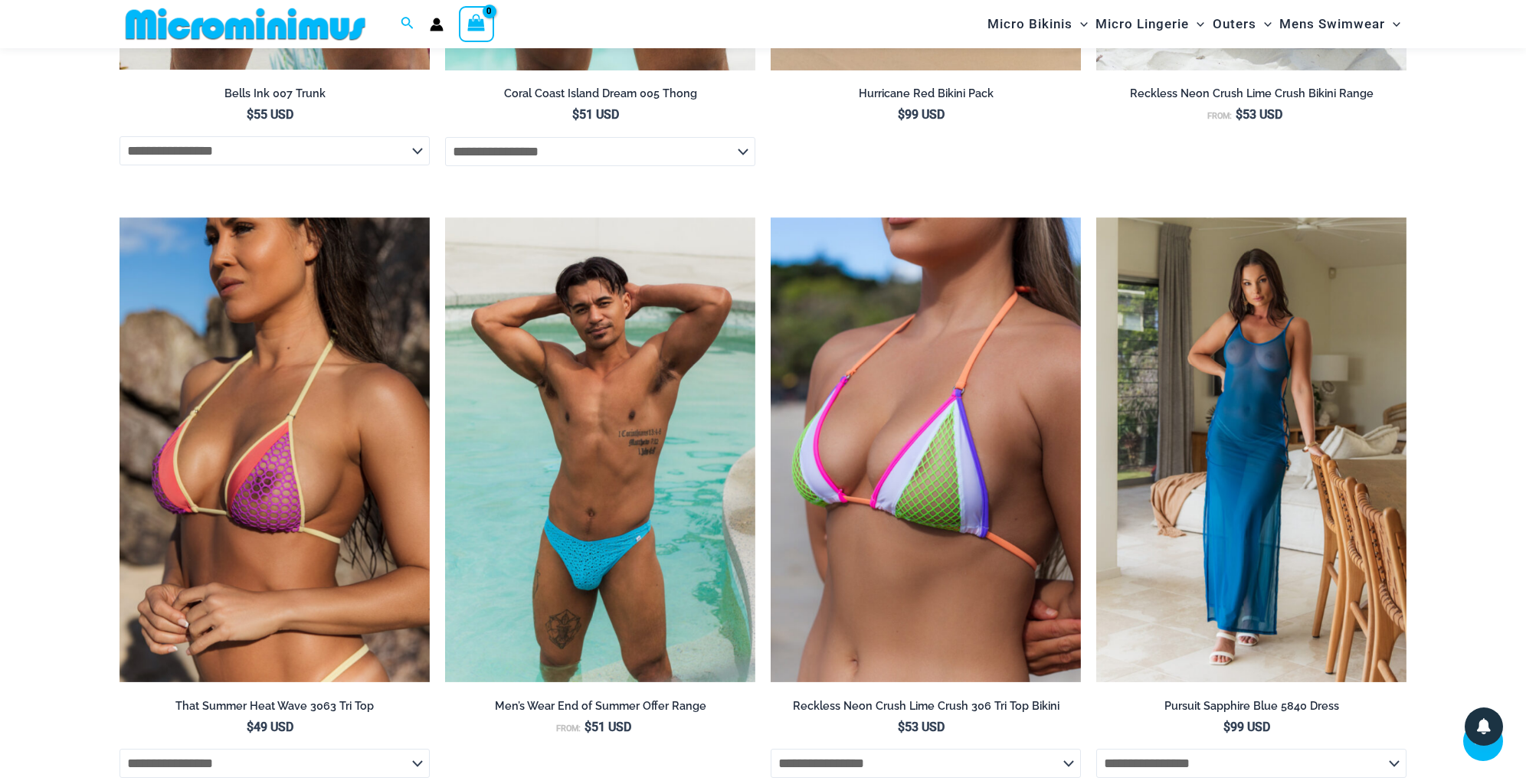
scroll to position [2208, 0]
